Goal: Task Accomplishment & Management: Complete application form

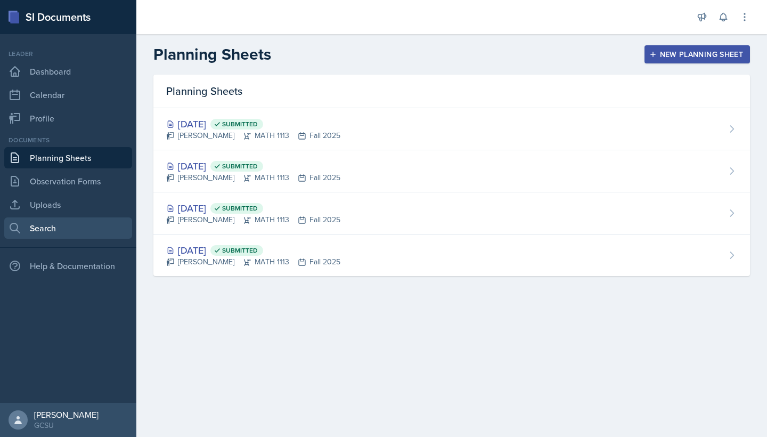
click at [44, 238] on link "Search" at bounding box center [68, 227] width 128 height 21
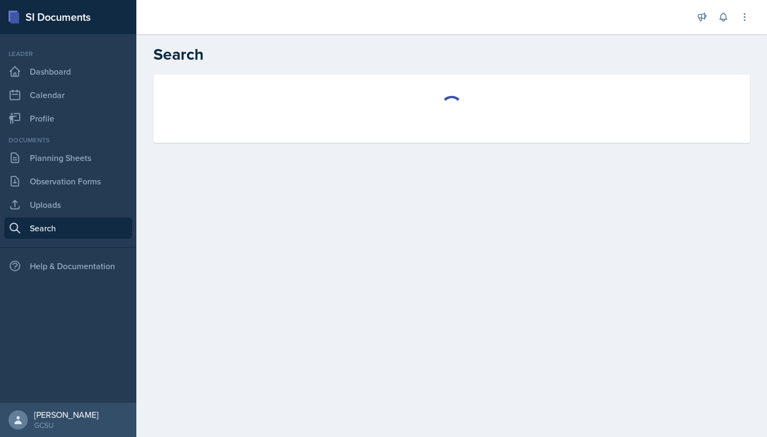
select select "all"
select select "1"
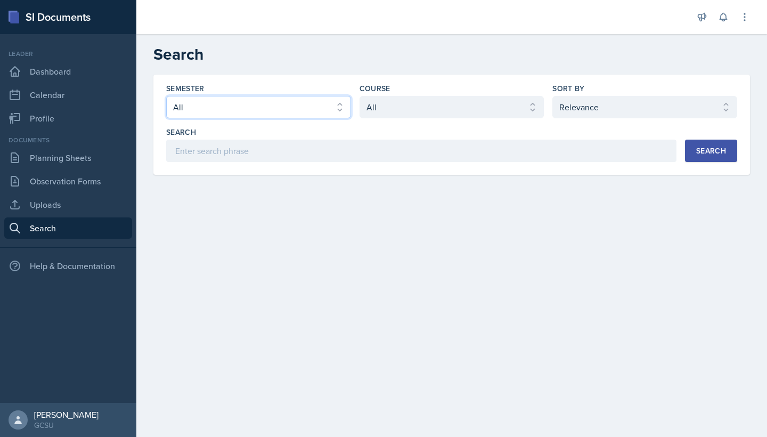
select select "986fdc3e-2246-4ffd-9cb8-78666de4ebed"
select select "d236ee51-059a-45e2-88e4-86a0f95ae8ef"
click at [705, 156] on button "Search" at bounding box center [711, 151] width 52 height 22
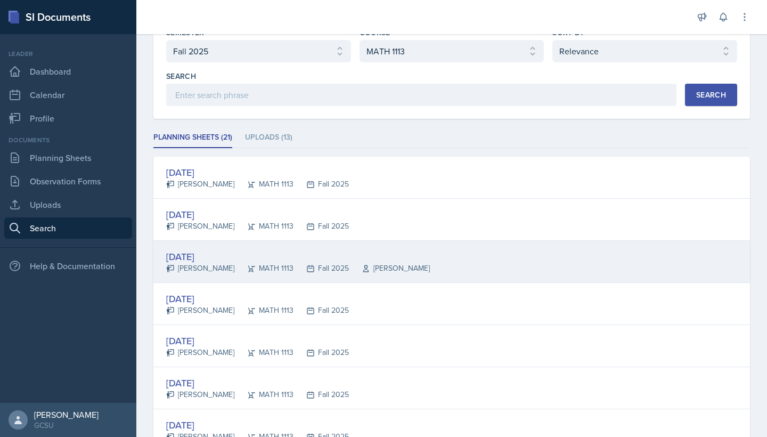
scroll to position [58, 0]
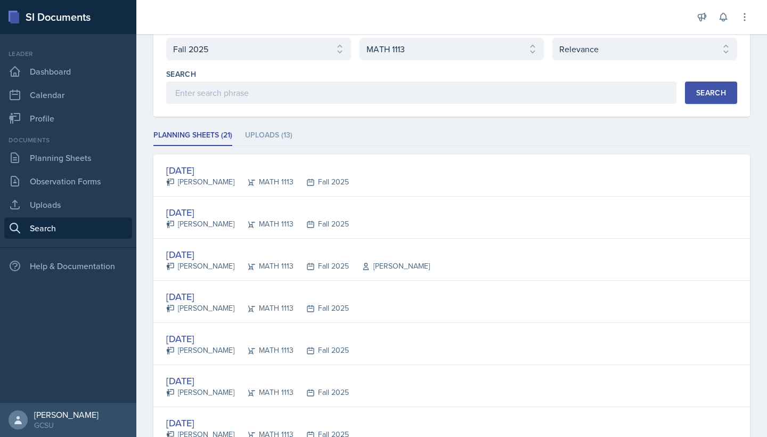
click at [88, 169] on div "Documents Planning Sheets Observation Forms Uploads Search" at bounding box center [68, 186] width 128 height 103
click at [82, 164] on link "Planning Sheets" at bounding box center [68, 157] width 128 height 21
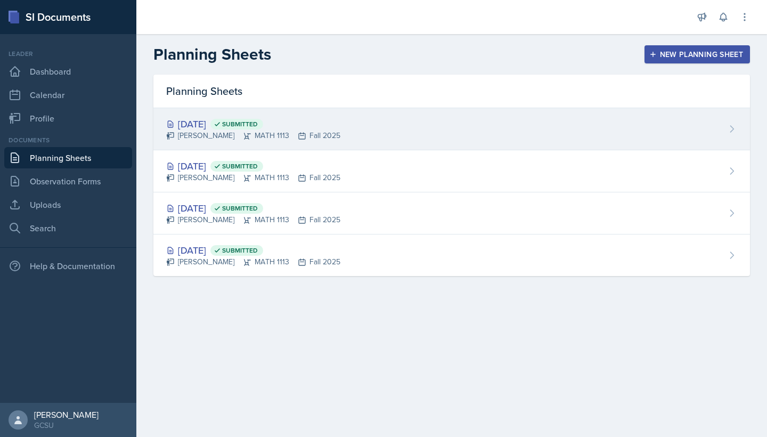
click at [362, 137] on div "[DATE] Submitted Eni Bashua MATH 1113 Fall 2025" at bounding box center [451, 129] width 597 height 42
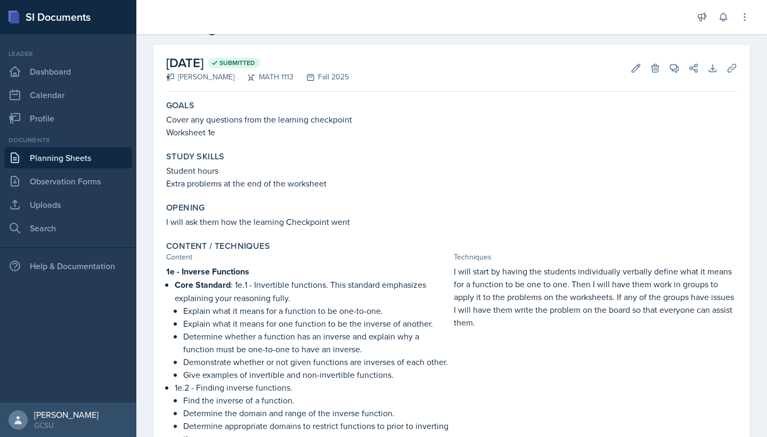
scroll to position [2, 0]
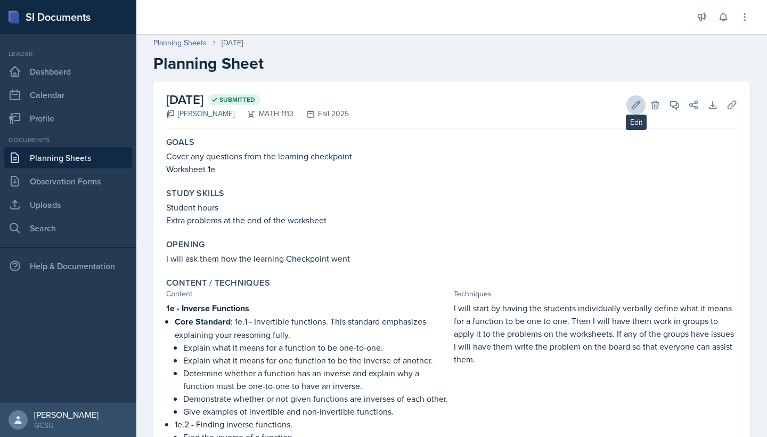
click at [641, 102] on icon at bounding box center [636, 105] width 11 height 11
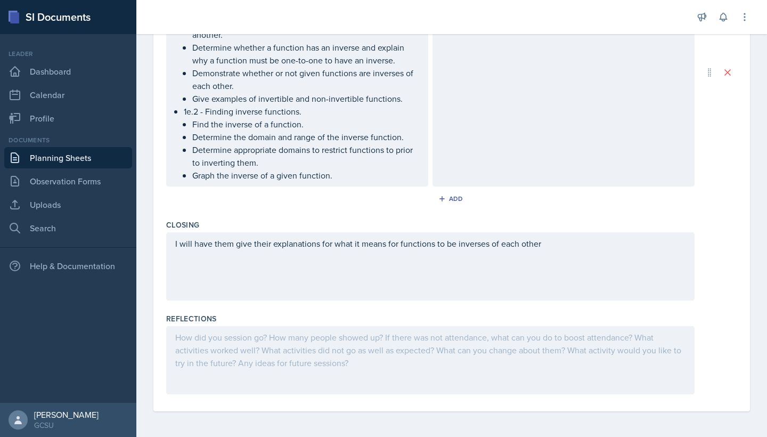
scroll to position [459, 0]
click at [304, 357] on div at bounding box center [430, 360] width 528 height 68
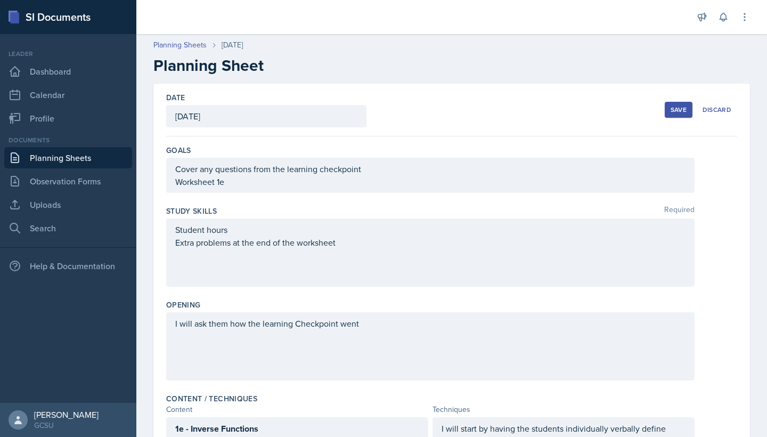
scroll to position [0, 0]
click at [676, 113] on div "Save" at bounding box center [679, 109] width 16 height 9
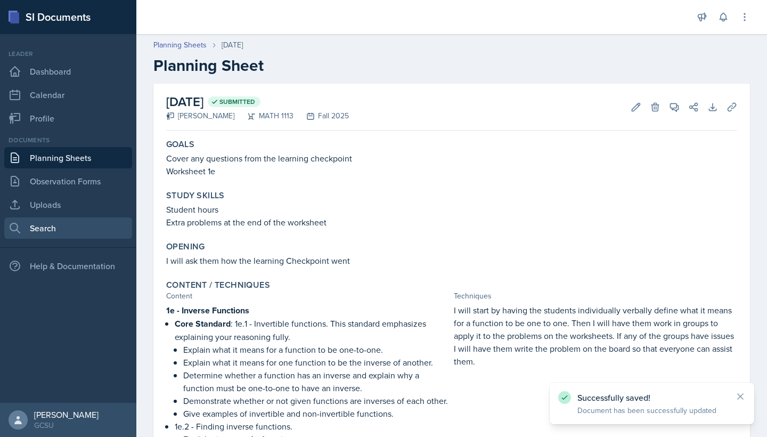
click at [30, 222] on link "Search" at bounding box center [68, 227] width 128 height 21
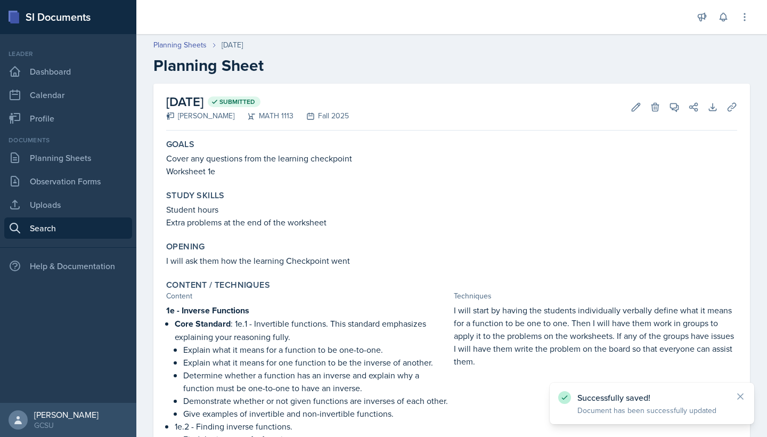
select select "all"
select select "1"
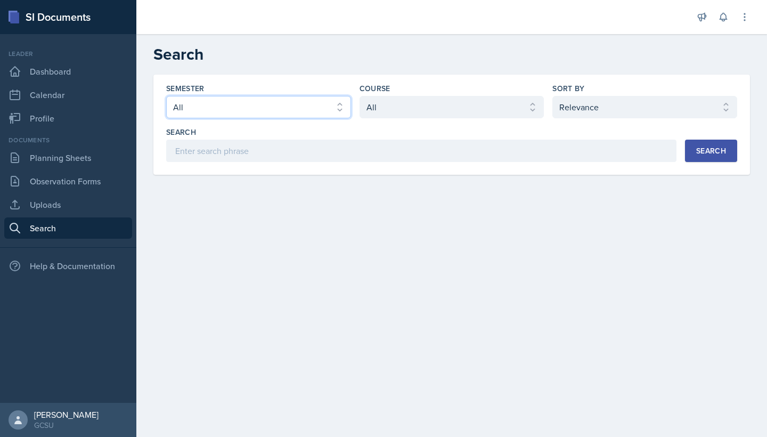
select select "986fdc3e-2246-4ffd-9cb8-78666de4ebed"
select select "d236ee51-059a-45e2-88e4-86a0f95ae8ef"
click at [736, 143] on button "Search" at bounding box center [711, 151] width 52 height 22
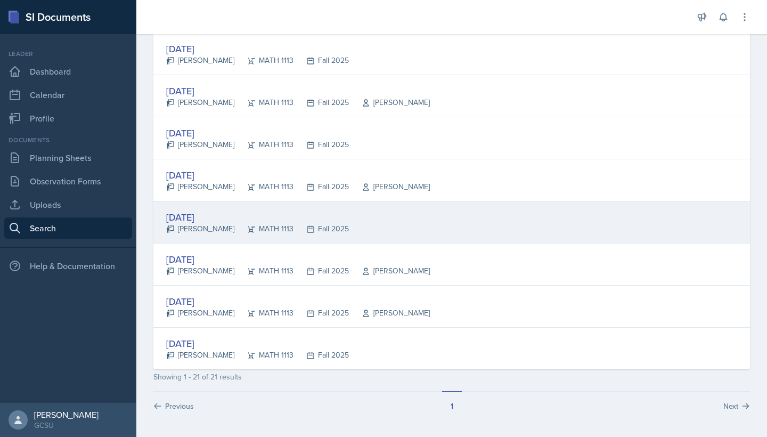
click at [270, 237] on div "[DATE] [PERSON_NAME] MATH 1113 Fall 2025" at bounding box center [451, 222] width 597 height 42
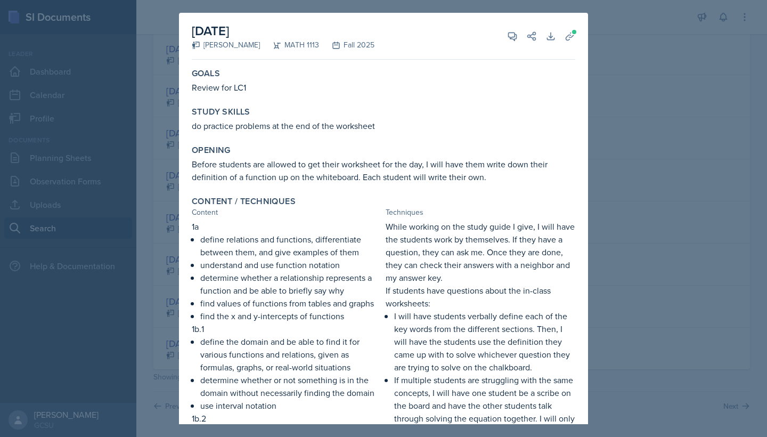
scroll to position [-1, 0]
click at [662, 125] on div at bounding box center [383, 218] width 767 height 437
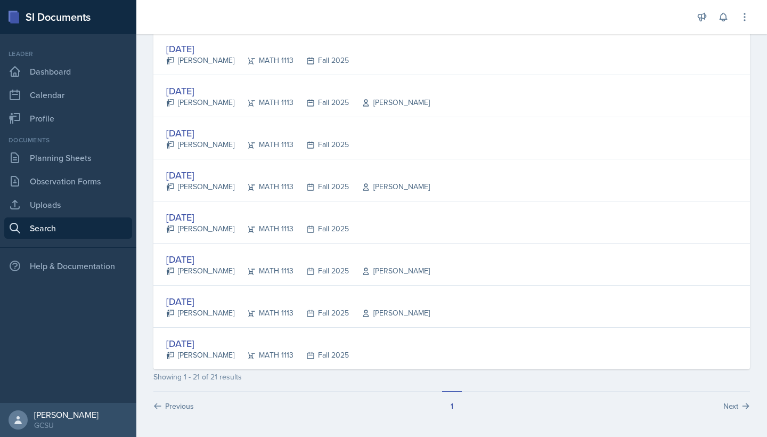
scroll to position [0, 0]
click at [47, 165] on link "Planning Sheets" at bounding box center [68, 157] width 128 height 21
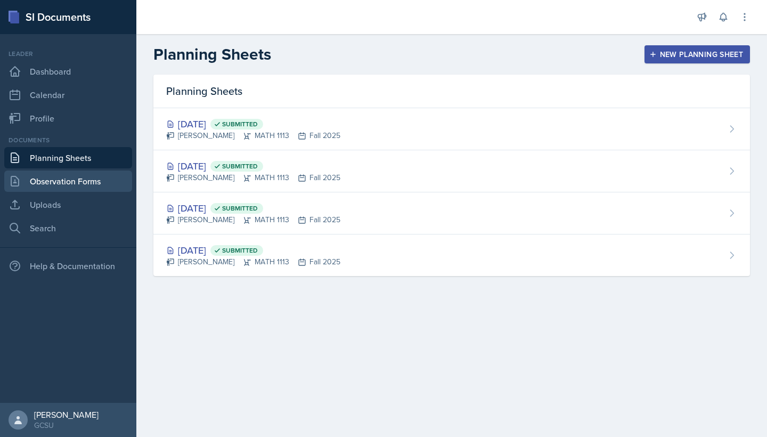
click at [46, 182] on link "Observation Forms" at bounding box center [68, 180] width 128 height 21
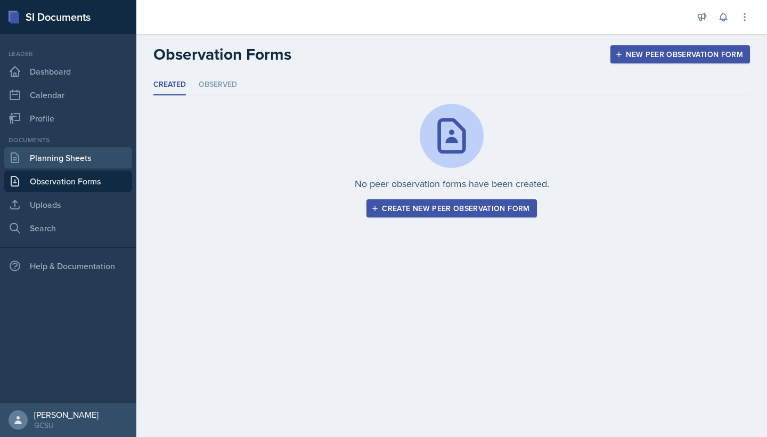
click at [49, 160] on link "Planning Sheets" at bounding box center [68, 157] width 128 height 21
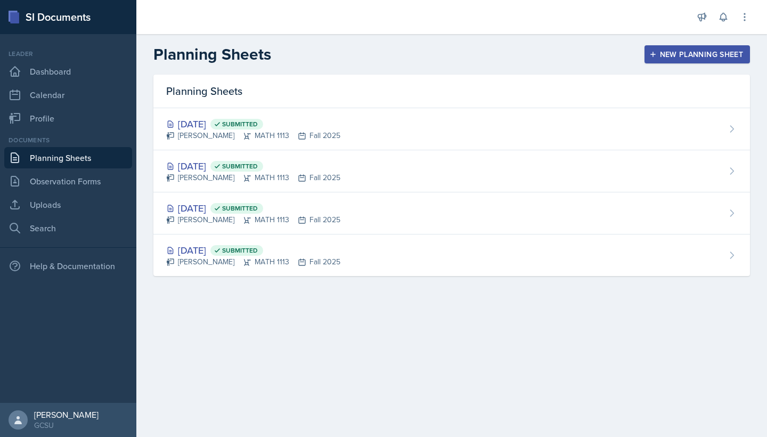
click at [686, 62] on button "New Planning Sheet" at bounding box center [697, 54] width 105 height 18
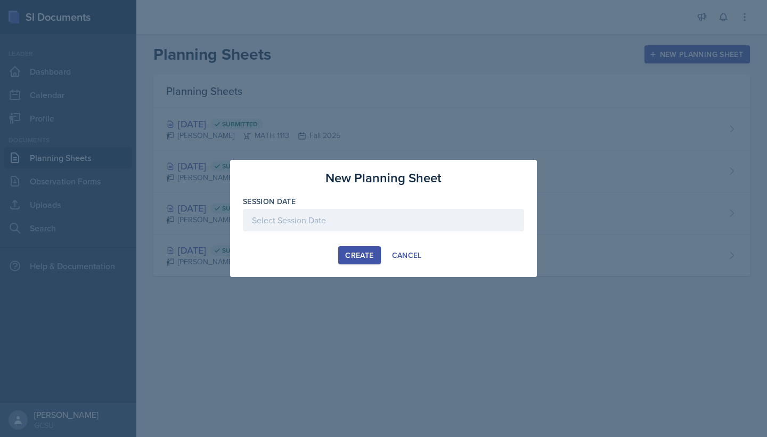
click at [313, 220] on div at bounding box center [383, 220] width 281 height 22
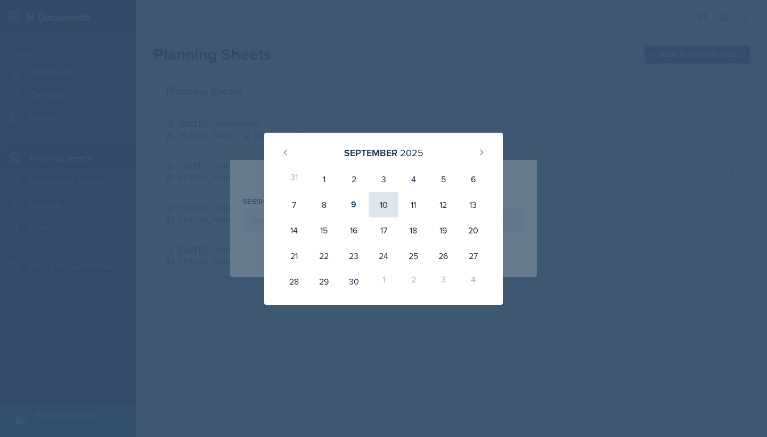
click at [391, 201] on div "10" at bounding box center [384, 205] width 30 height 26
type input "[DATE]"
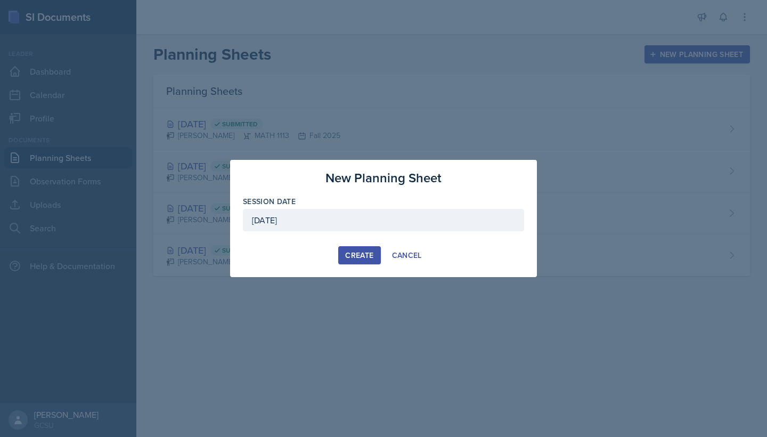
click at [355, 254] on div "Create" at bounding box center [359, 255] width 28 height 9
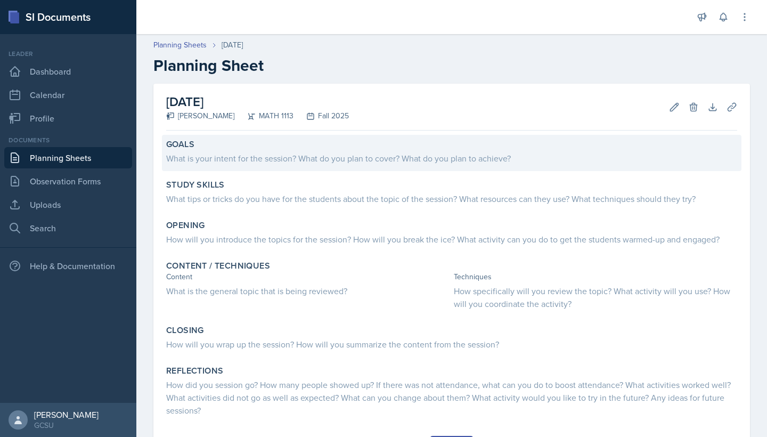
click at [258, 135] on div "Goals What is your intent for the session? What do you plan to cover? What do y…" at bounding box center [452, 153] width 580 height 36
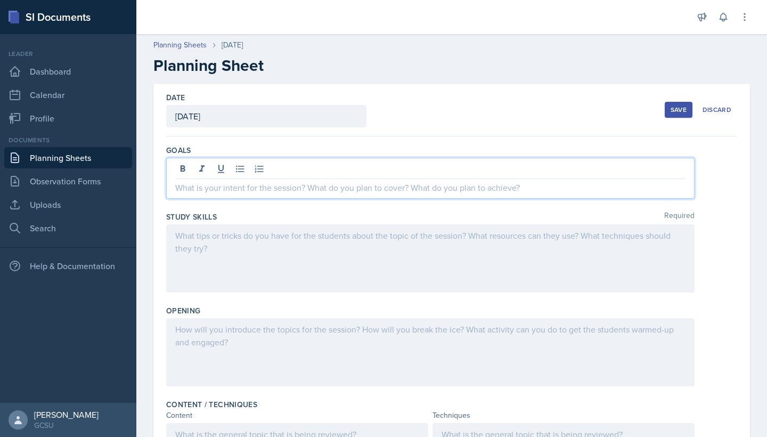
click at [255, 168] on div at bounding box center [430, 178] width 528 height 41
click at [238, 231] on div at bounding box center [430, 258] width 528 height 68
